Goal: Use online tool/utility: Use online tool/utility

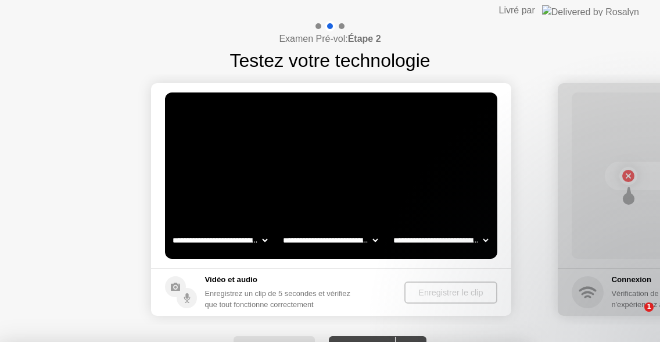
select select "**********"
select select "*******"
